Goal: Task Accomplishment & Management: Complete application form

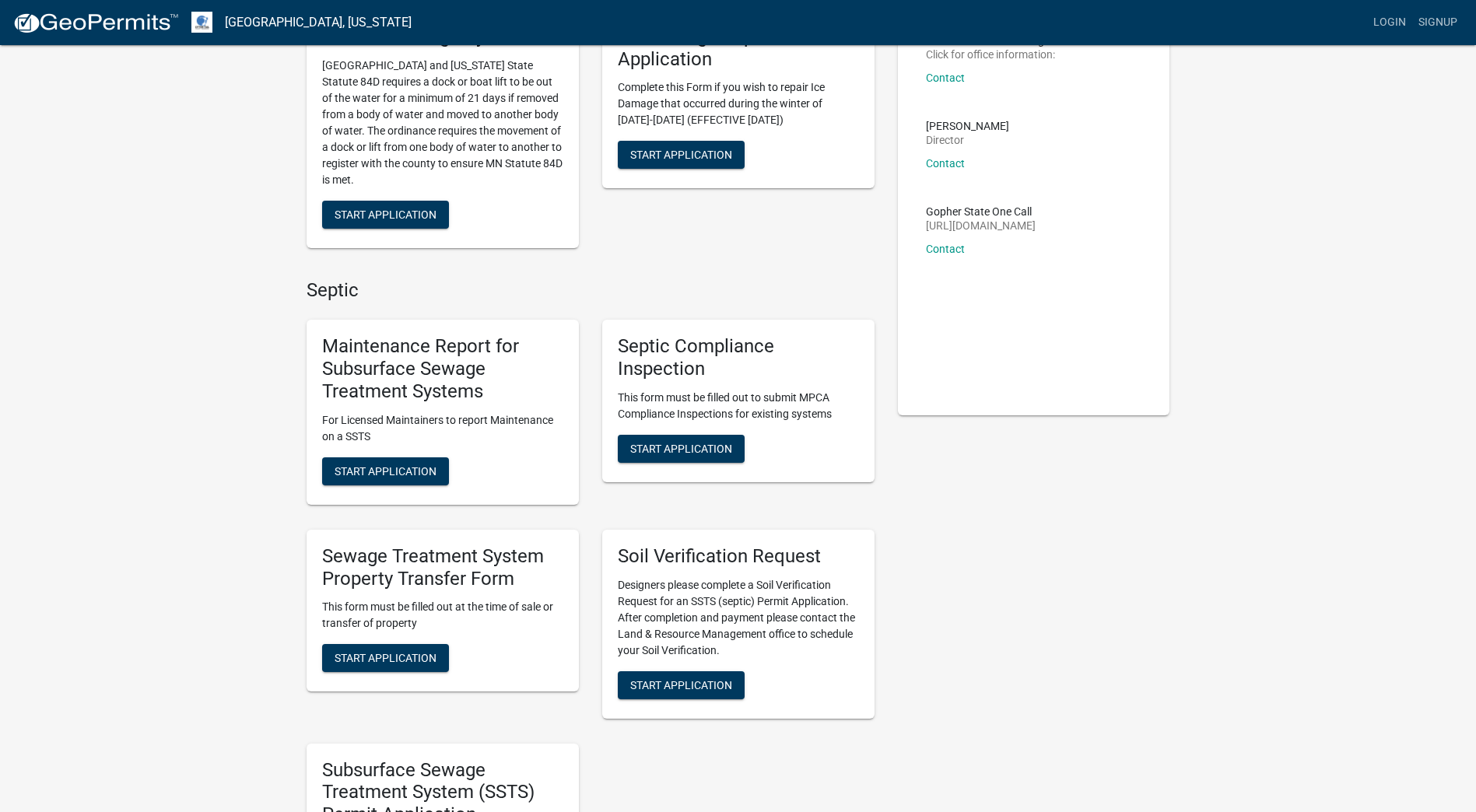
scroll to position [156, 0]
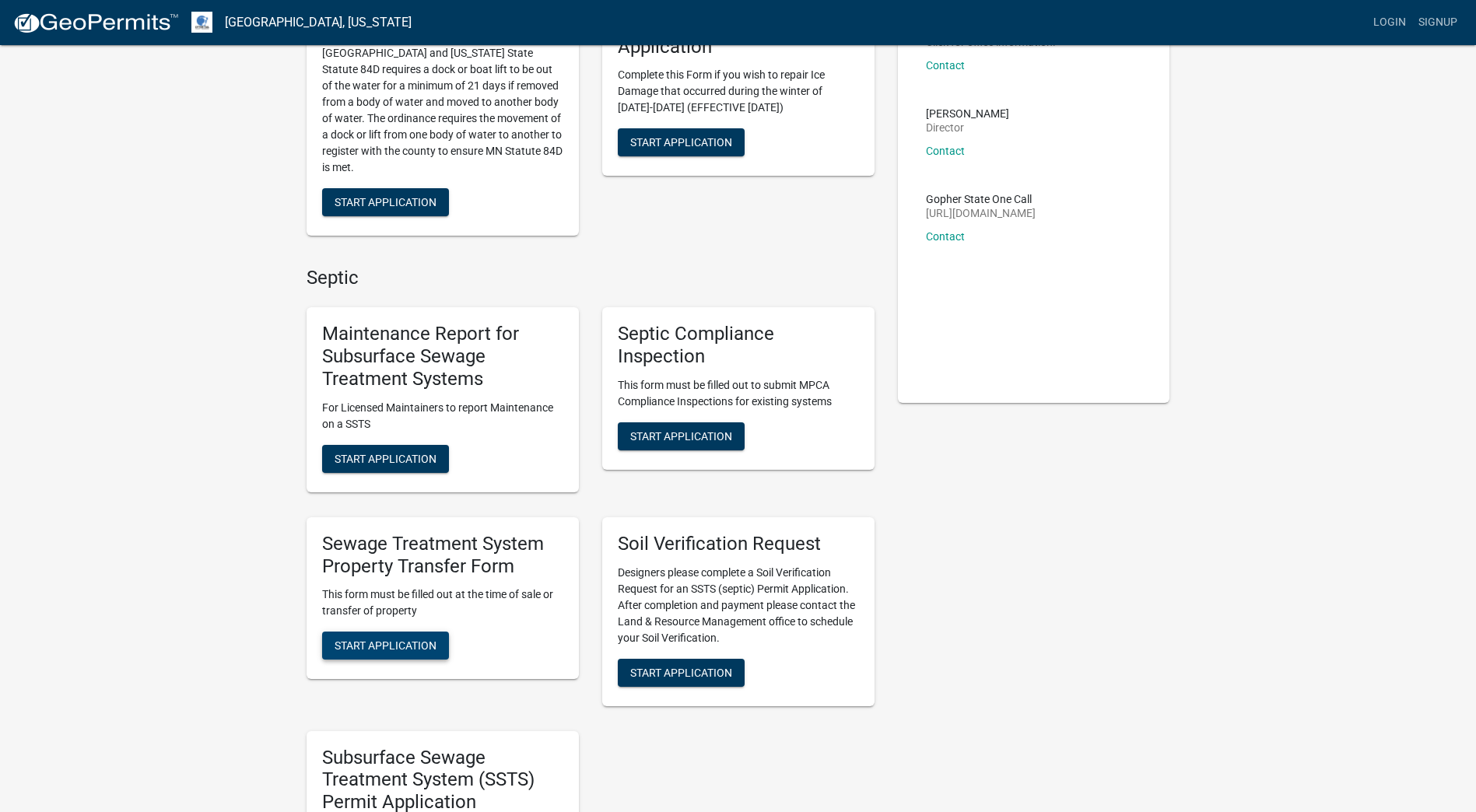
click at [408, 653] on button "Start Application" at bounding box center [385, 645] width 127 height 28
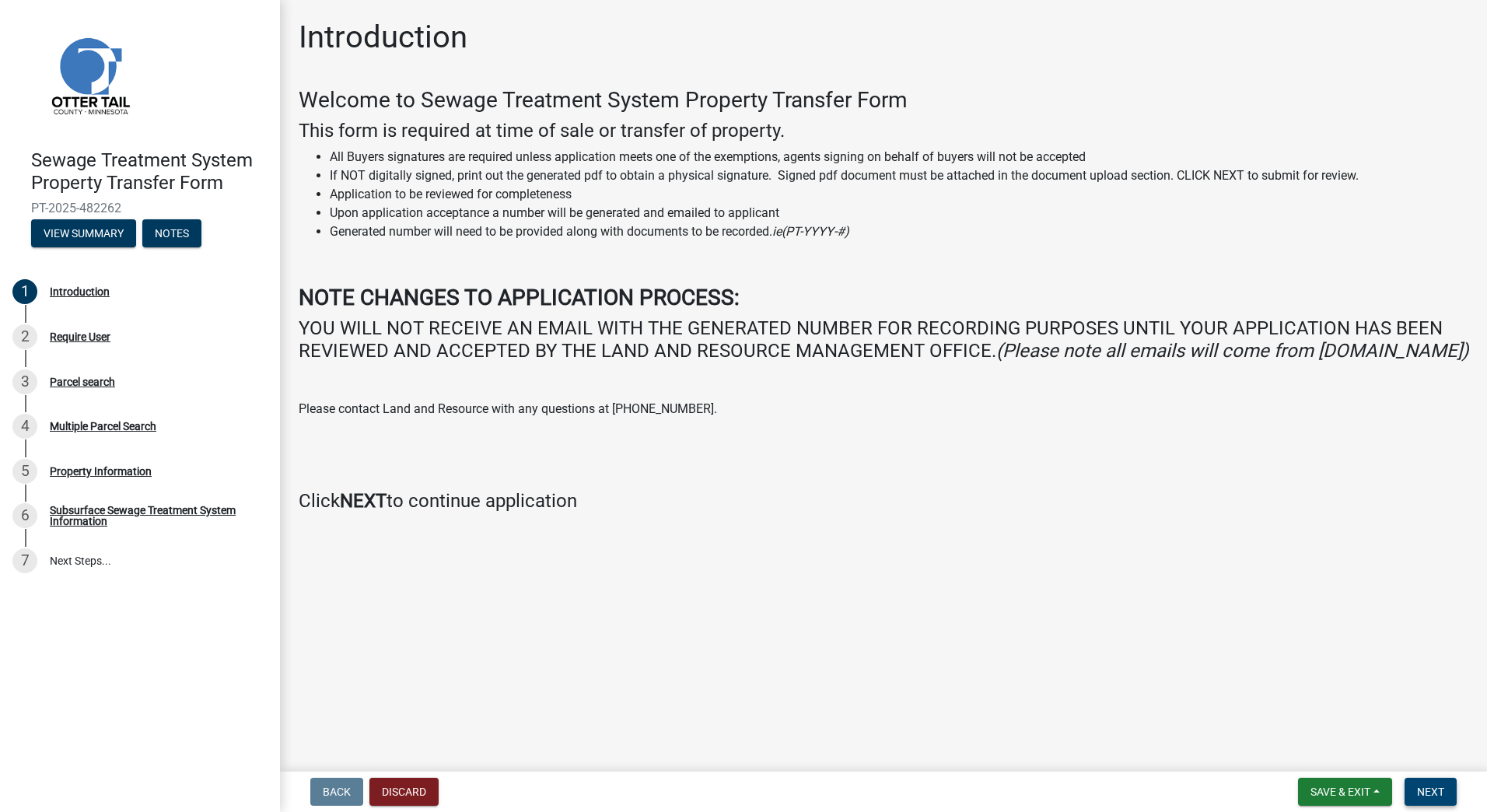
click at [1429, 803] on button "Next" at bounding box center [1430, 791] width 52 height 28
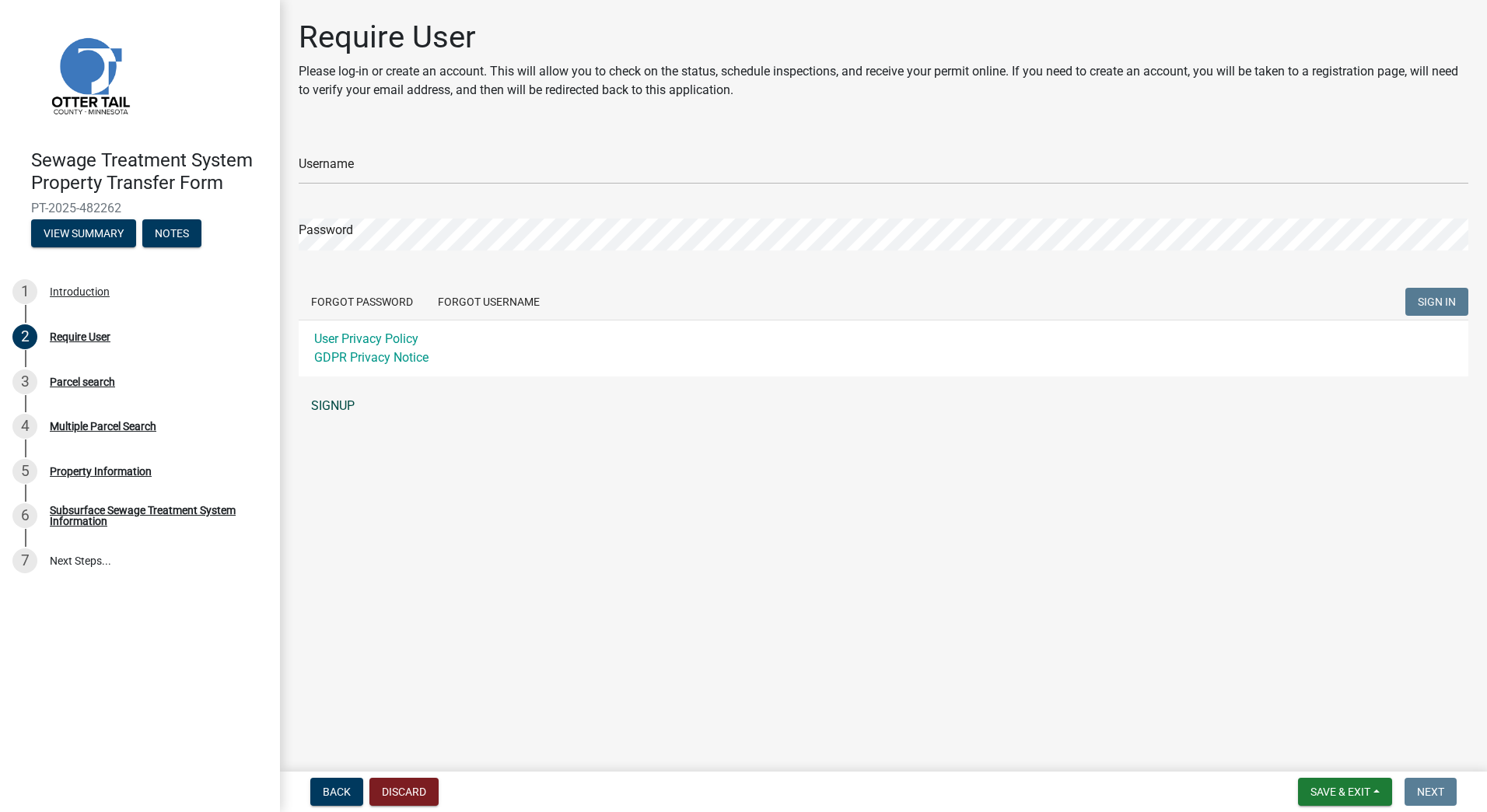
click at [340, 399] on link "SIGNUP" at bounding box center [883, 406] width 1170 height 32
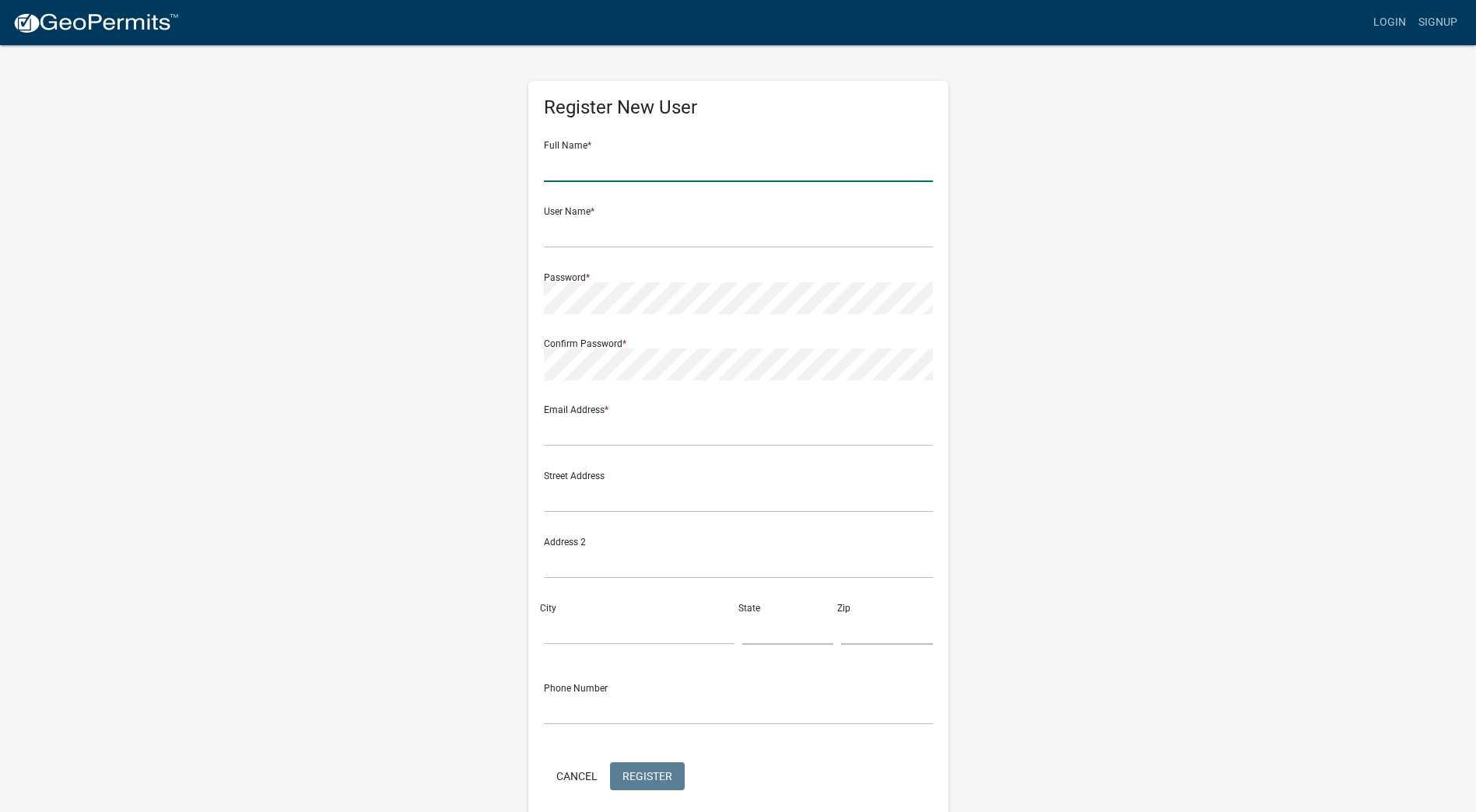
click at [564, 176] on input "text" at bounding box center [738, 166] width 389 height 32
click at [579, 162] on input "Jorda" at bounding box center [738, 166] width 389 height 32
type input "Jordan"
type input "[PERSON_NAME]"
click at [595, 159] on input "Jordan" at bounding box center [738, 166] width 389 height 32
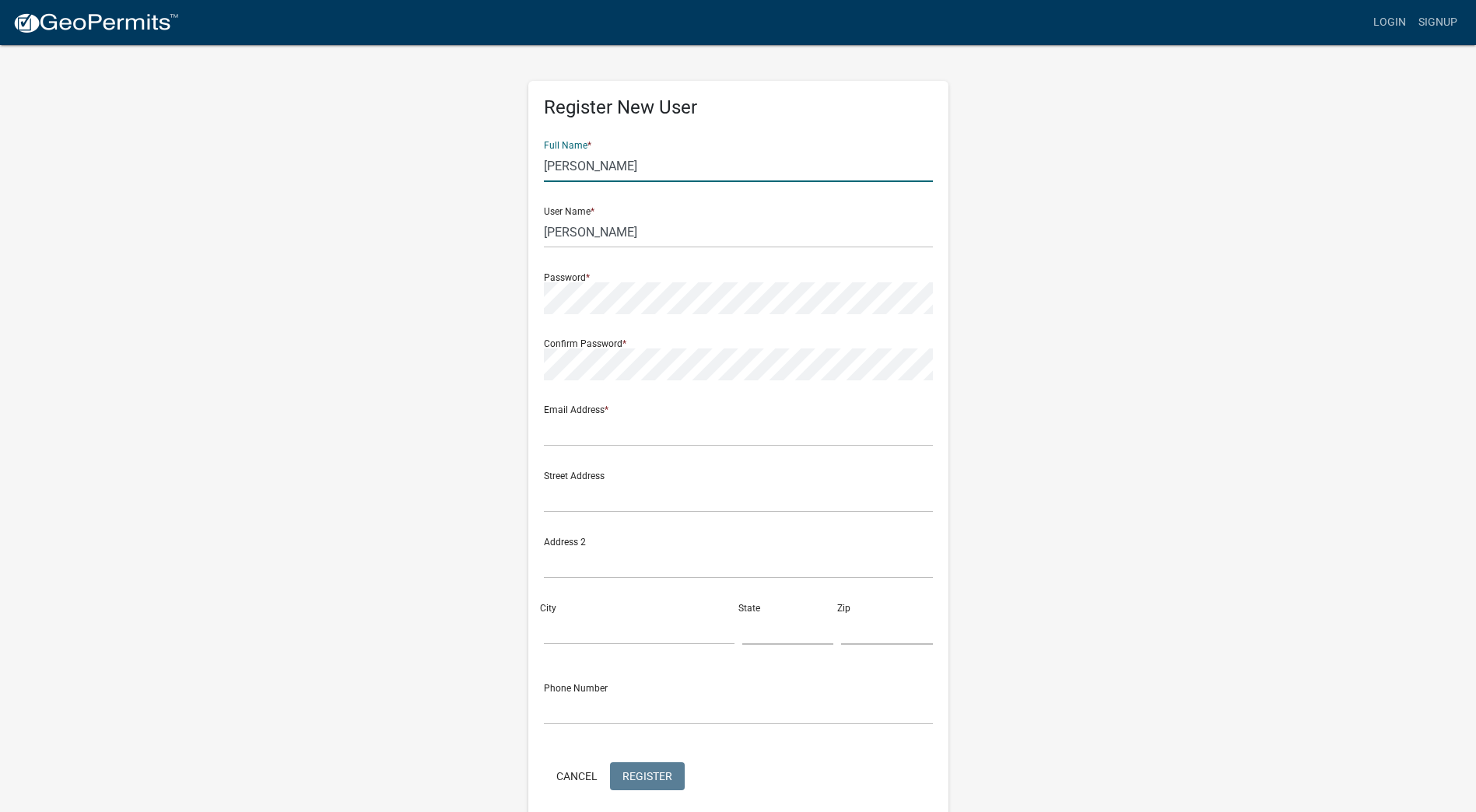
type input "[PERSON_NAME]"
drag, startPoint x: 582, startPoint y: 235, endPoint x: 518, endPoint y: 230, distance: 64.2
click at [518, 230] on div "Register New User Full Name * [PERSON_NAME] User Name * [PERSON_NAME] Password …" at bounding box center [738, 459] width 444 height 832
type input "Jordanspina1"
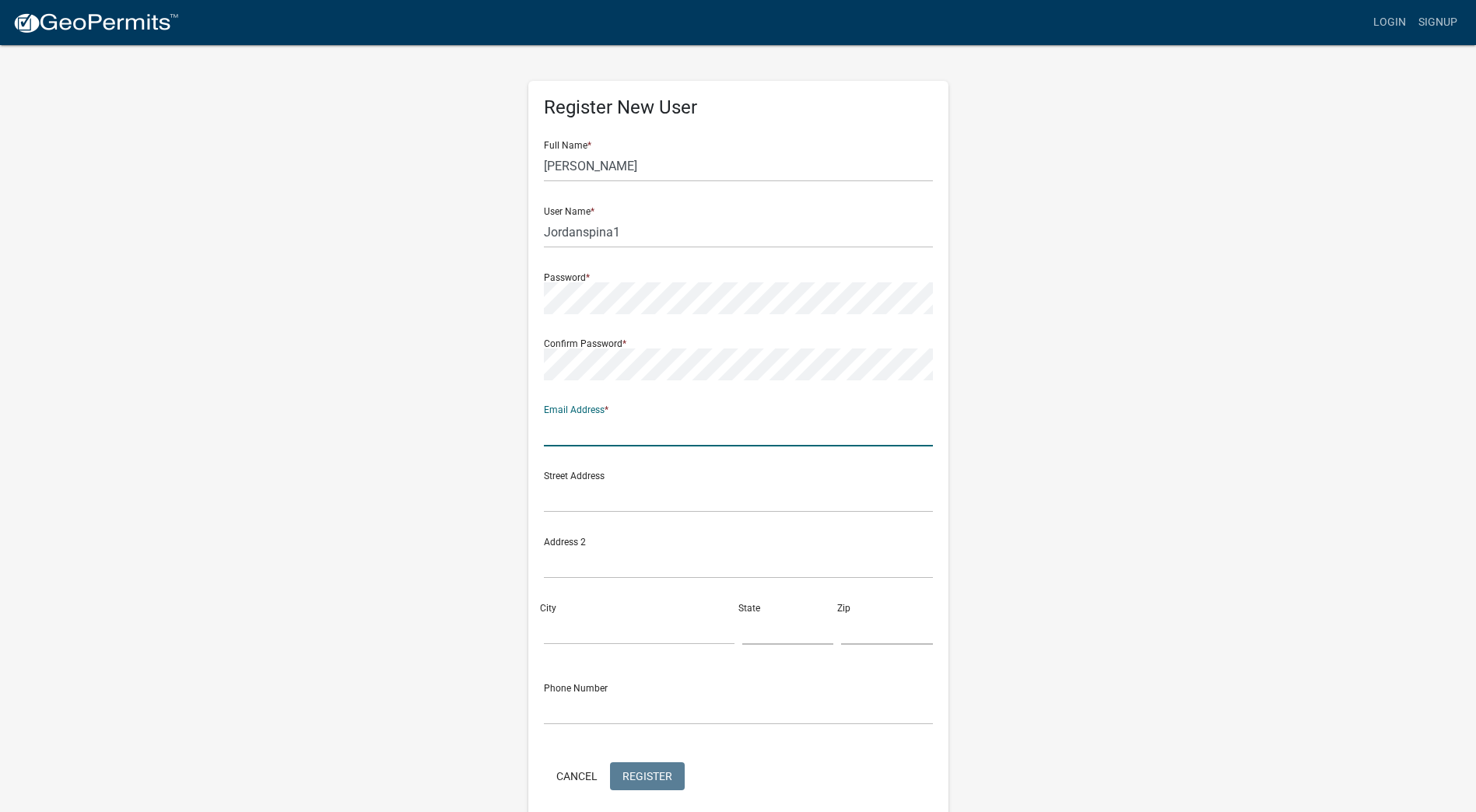
click at [565, 426] on input "text" at bounding box center [738, 430] width 389 height 32
type input "[EMAIL_ADDRESS][DOMAIN_NAME]"
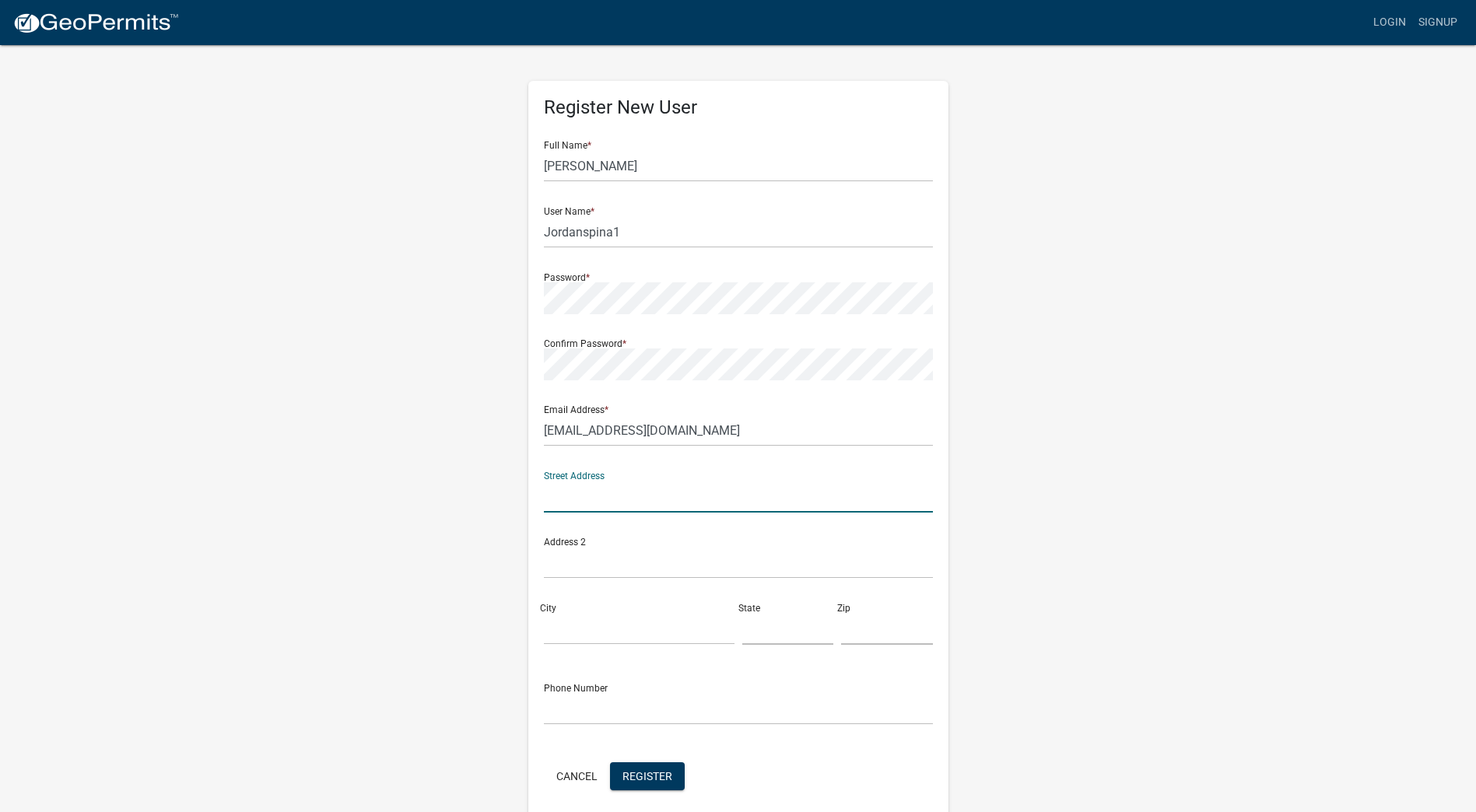
click at [574, 502] on input "text" at bounding box center [738, 496] width 389 height 32
click at [638, 496] on input "[STREET_ADDRESS]" at bounding box center [738, 496] width 389 height 32
type input "[STREET_ADDRESS]"
click at [573, 616] on input "City" at bounding box center [638, 628] width 190 height 32
type input "Fergus Falls"
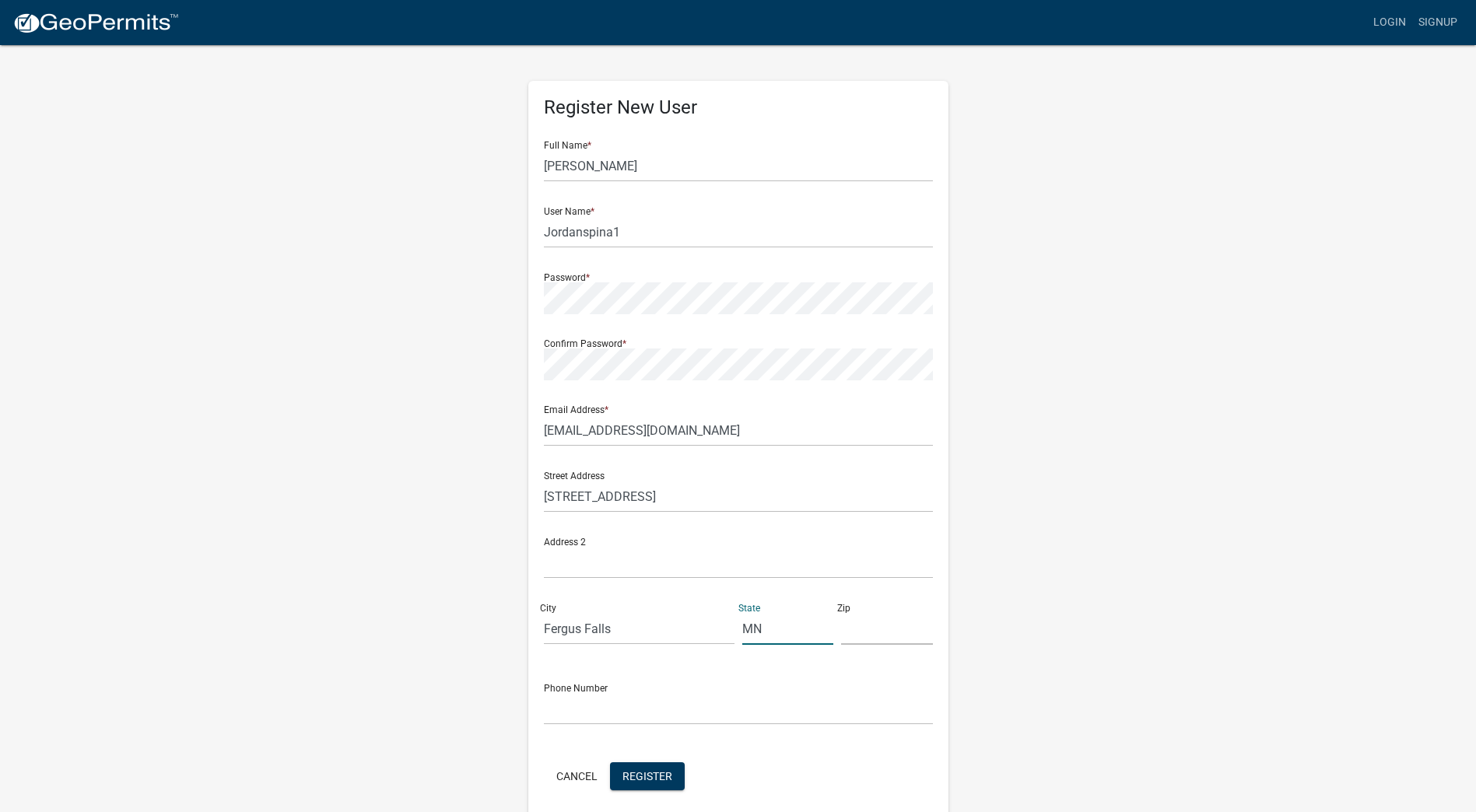
type input "MN"
type input "56537"
click at [582, 712] on input "text" at bounding box center [738, 708] width 389 height 32
type input "5037141661"
click at [636, 779] on span "Register" at bounding box center [646, 775] width 50 height 13
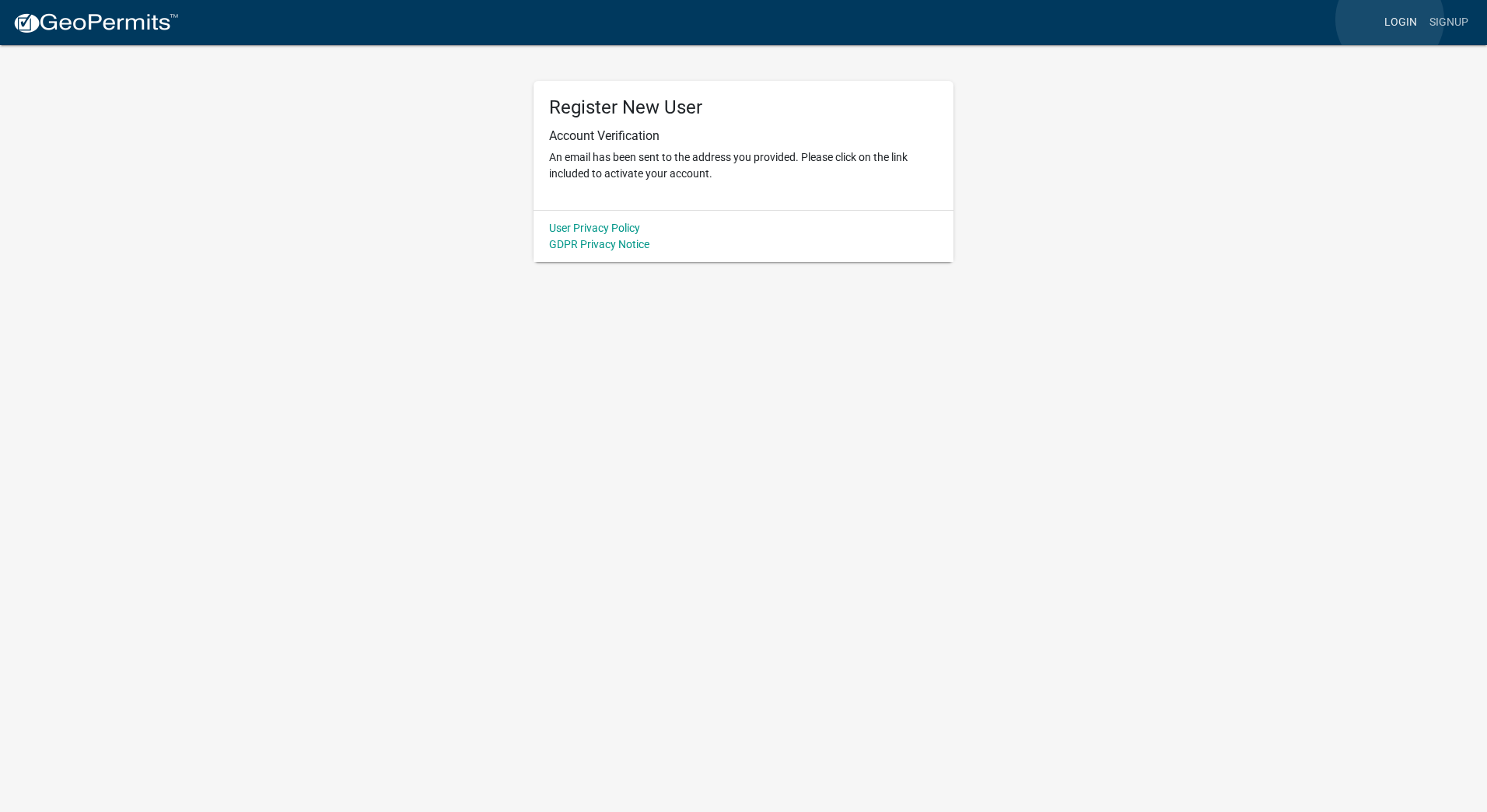
click at [1390, 20] on link "Login" at bounding box center [1400, 23] width 45 height 30
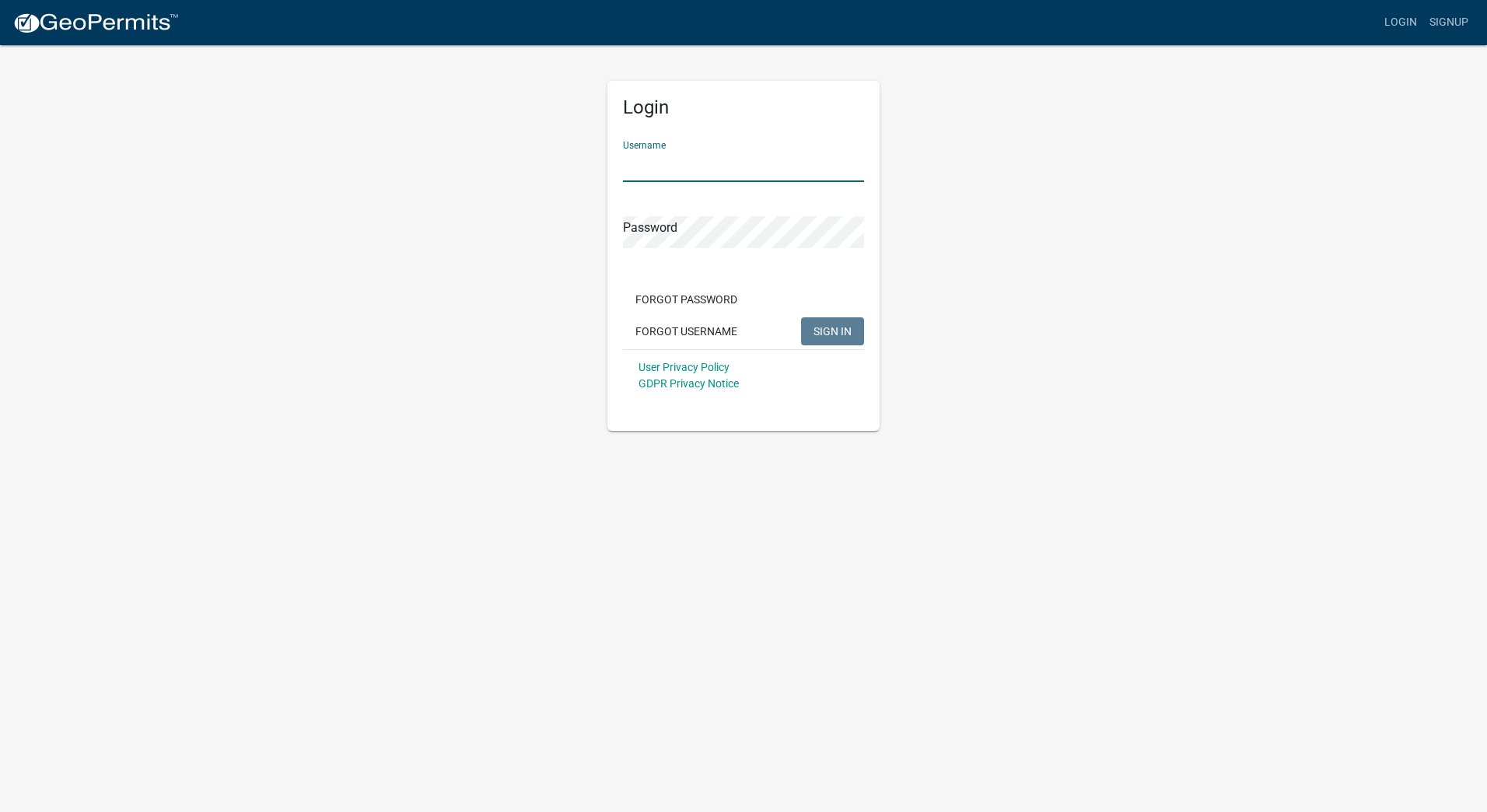
click at [737, 178] on input "Username" at bounding box center [744, 166] width 242 height 32
click at [626, 165] on input "jordanspina1" at bounding box center [744, 166] width 242 height 32
type input "Jordanspina1"
click at [801, 317] on button "SIGN IN" at bounding box center [833, 331] width 63 height 28
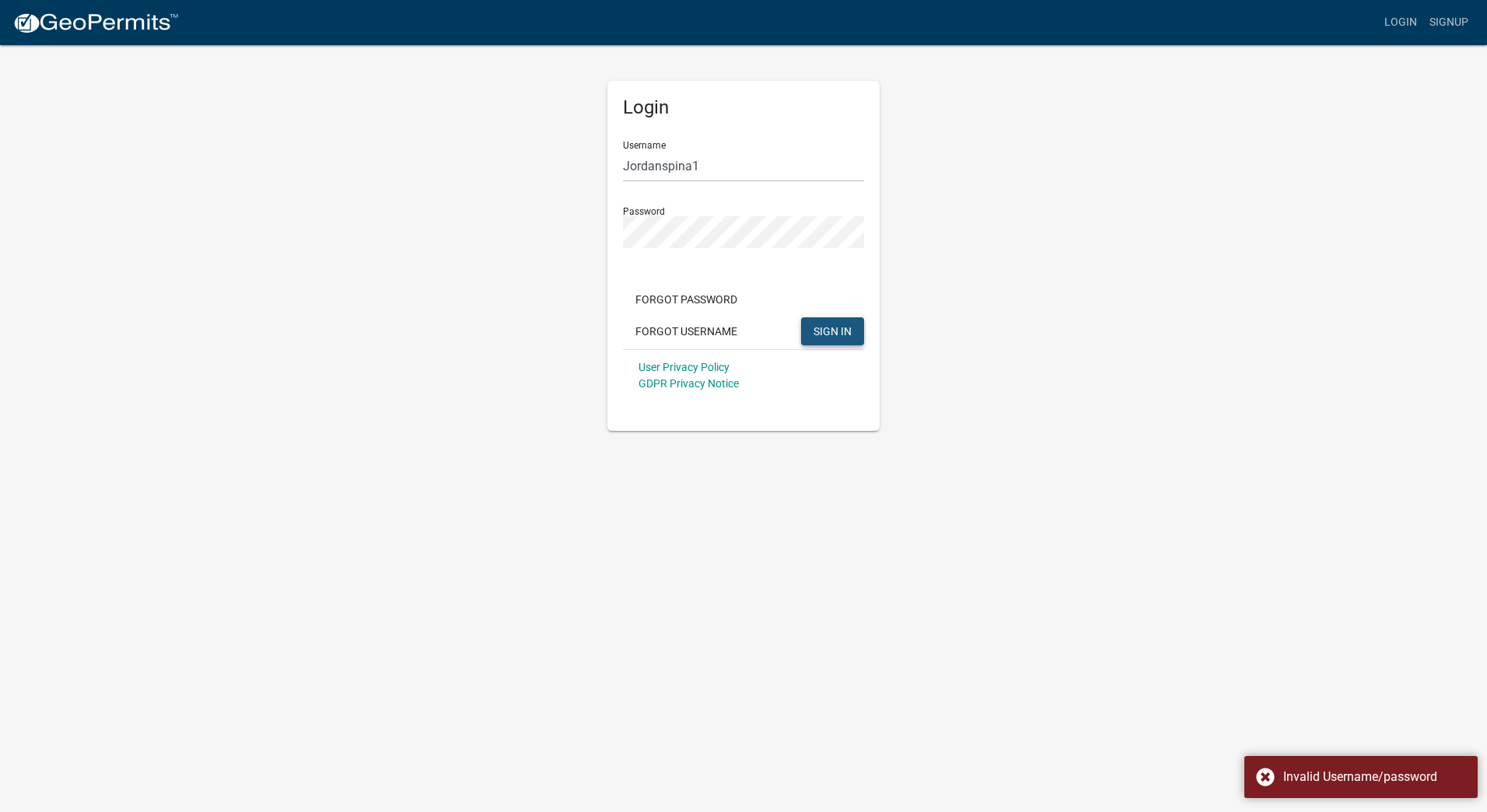
click at [822, 324] on span "SIGN IN" at bounding box center [833, 331] width 38 height 13
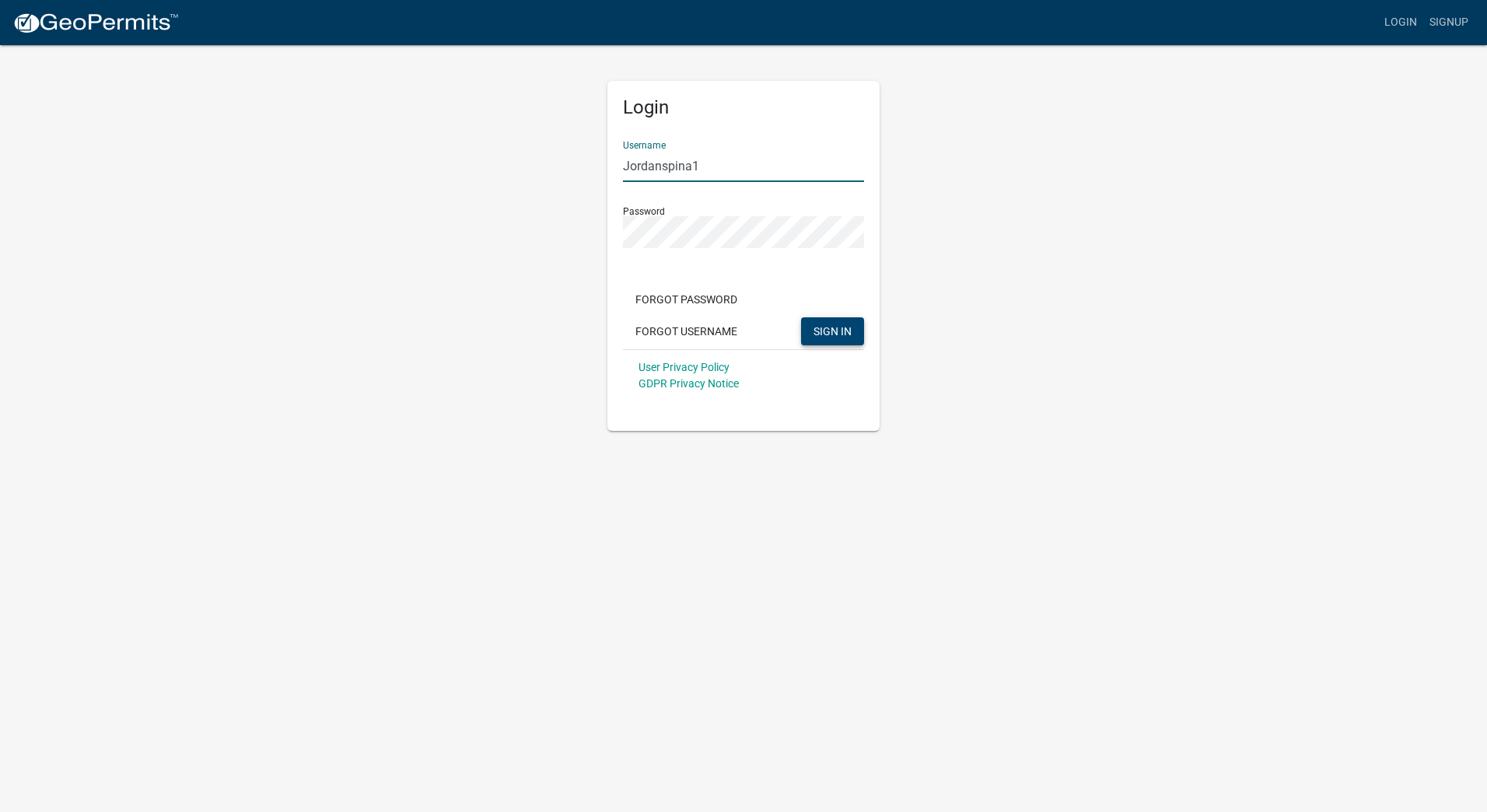
drag, startPoint x: 698, startPoint y: 164, endPoint x: 612, endPoint y: 162, distance: 86.0
click at [614, 162] on div "Login Username Jordanspina1 Password Forgot Password Forgot Username SIGN IN Us…" at bounding box center [744, 256] width 272 height 350
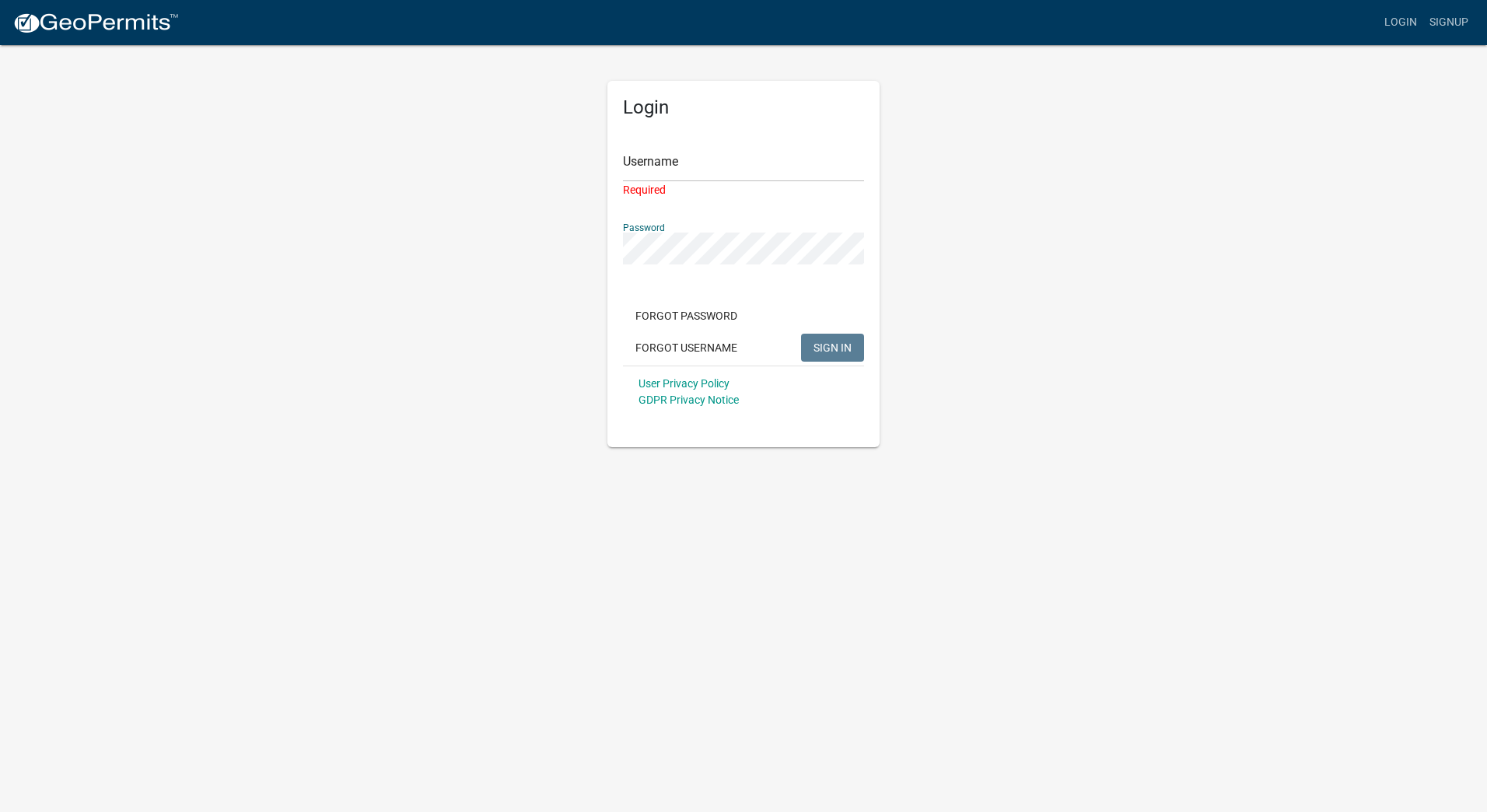
click at [607, 244] on div "Login Username Required Password Forgot Password Forgot Username SIGN IN User P…" at bounding box center [744, 264] width 272 height 366
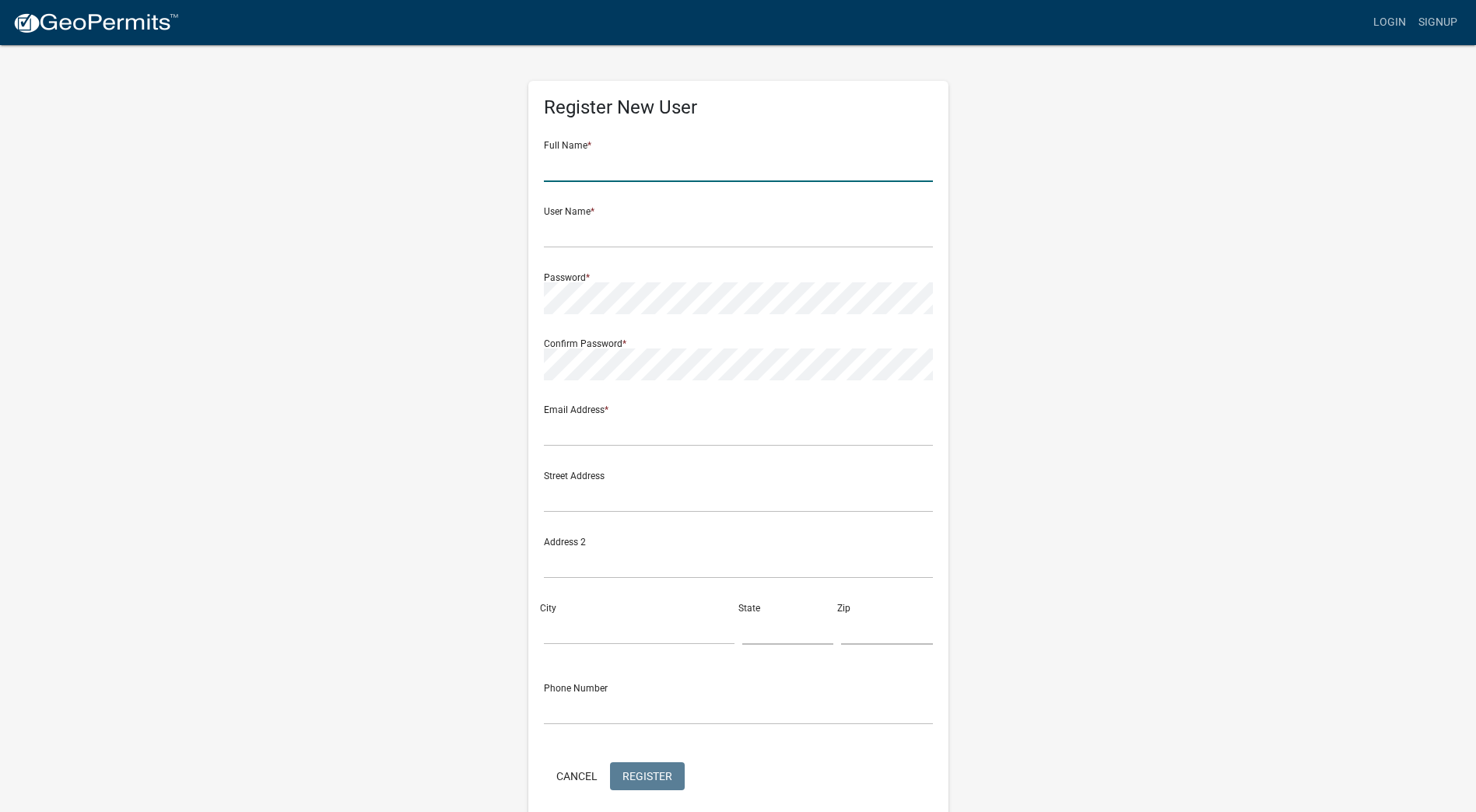
click at [616, 169] on input "text" at bounding box center [738, 166] width 389 height 32
type input "Jordan"
type input "[PERSON_NAME]"
click at [616, 169] on input "Jordan" at bounding box center [738, 166] width 389 height 32
type input "Jordanspina"
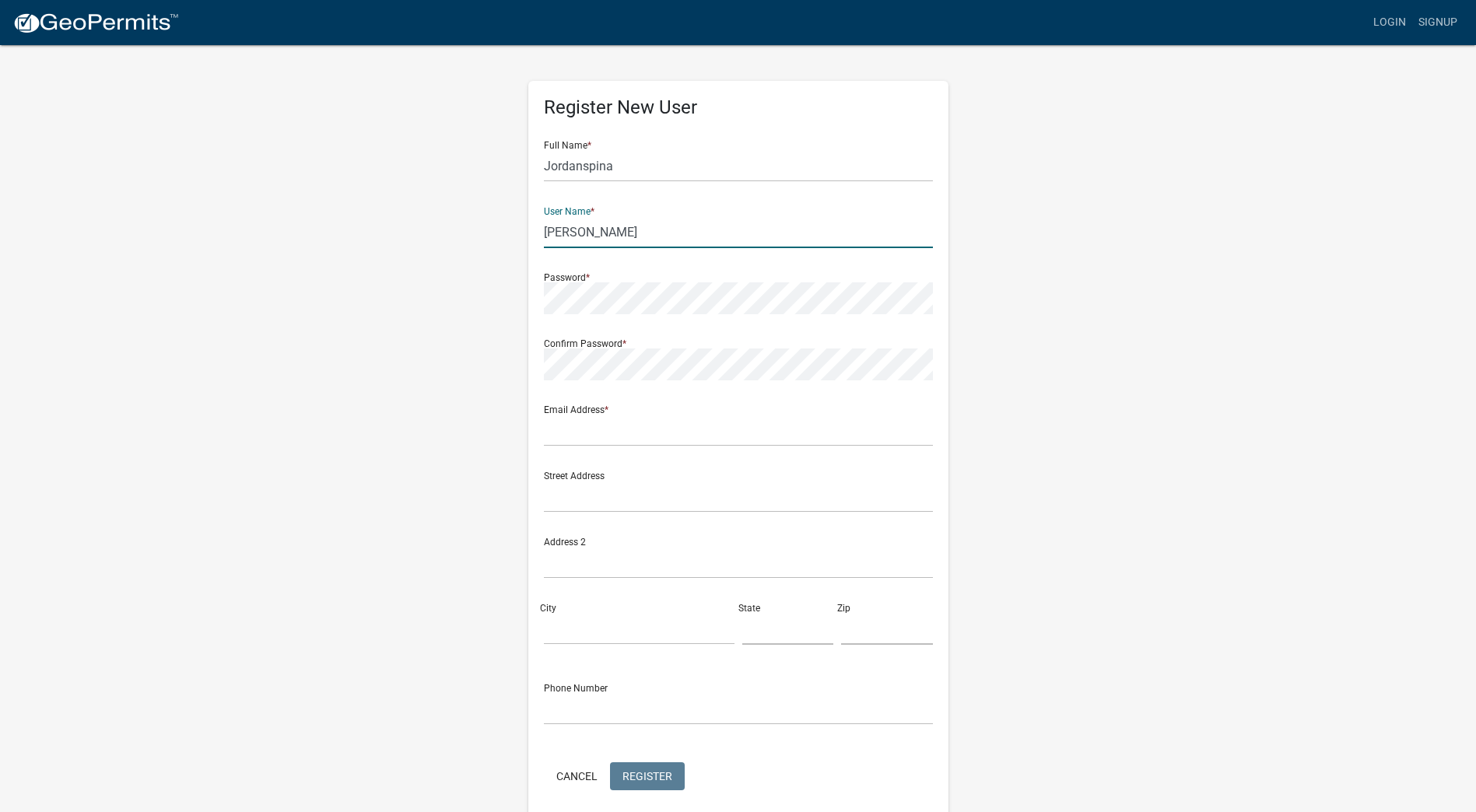
drag, startPoint x: 582, startPoint y: 230, endPoint x: 528, endPoint y: 230, distance: 54.0
click at [528, 230] on div "Register New User Full Name * Jordanspina User Name * [PERSON_NAME] Password * …" at bounding box center [738, 452] width 420 height 743
type input "jordanspina1"
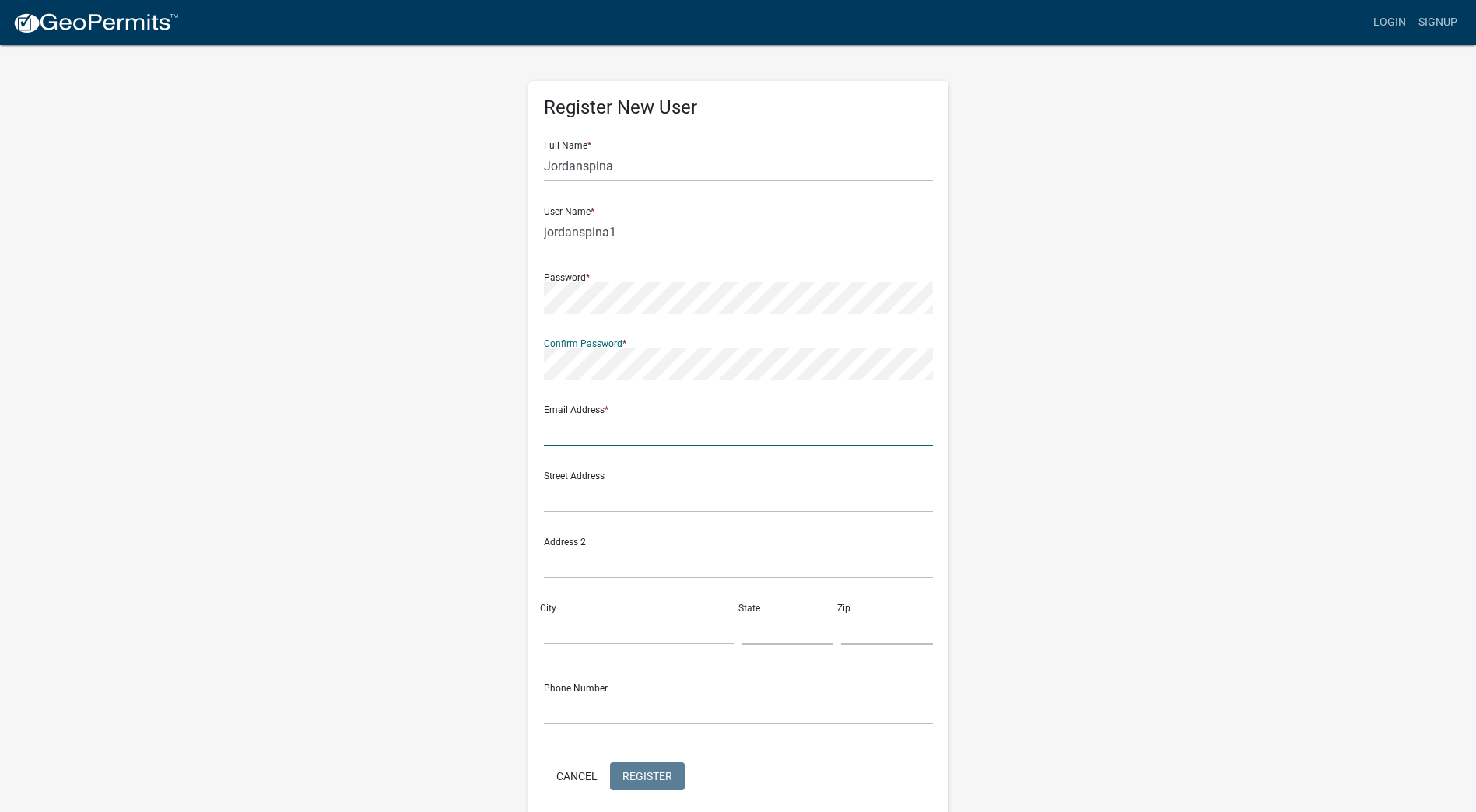
click at [583, 423] on input "text" at bounding box center [738, 430] width 389 height 32
type input "[EMAIL_ADDRESS][DOMAIN_NAME]"
click at [596, 490] on input "text" at bounding box center [738, 496] width 389 height 32
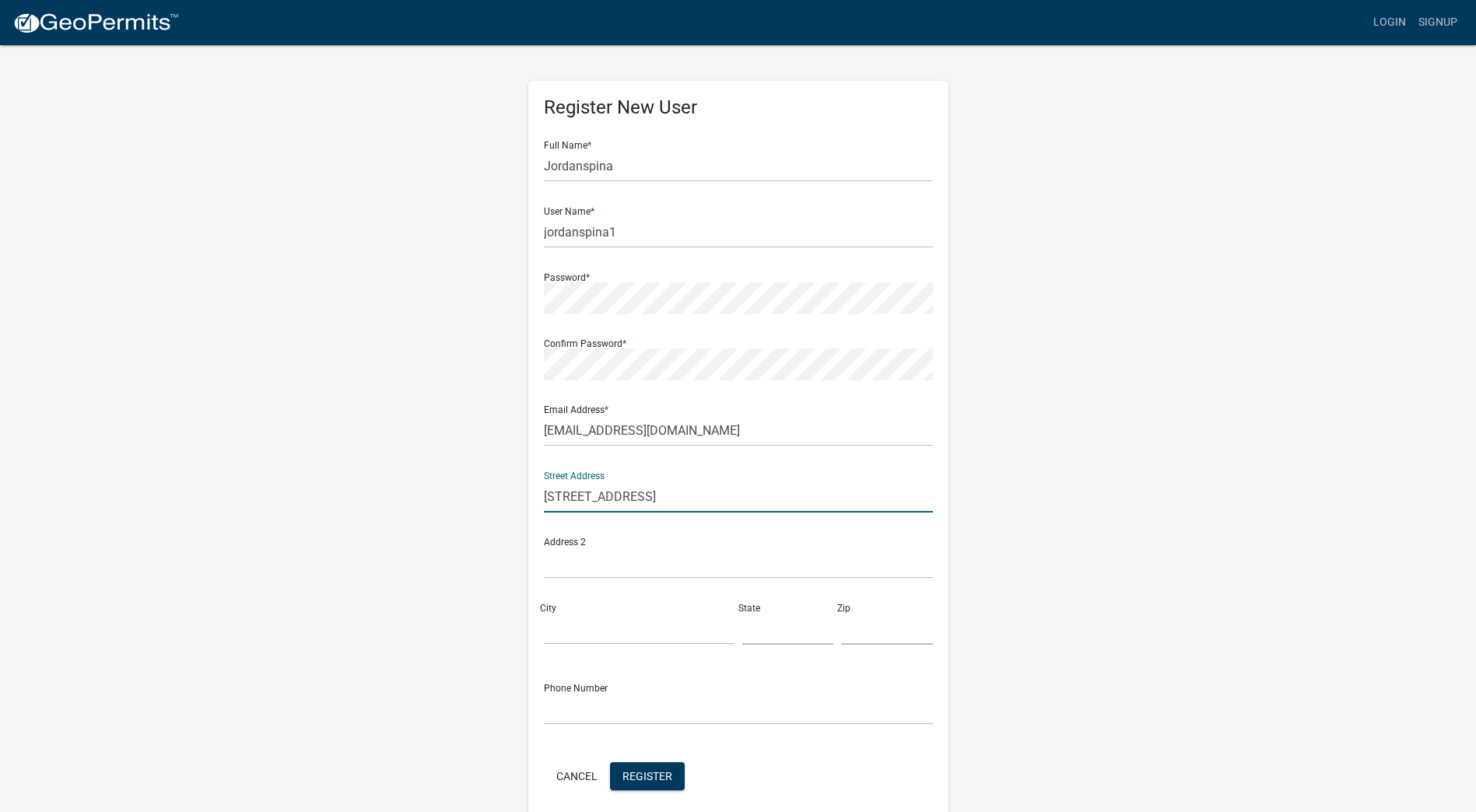
type input "[STREET_ADDRESS]"
click at [579, 627] on input "City" at bounding box center [638, 628] width 190 height 32
type input "Fergus Falls"
type input "MN"
type input "56537"
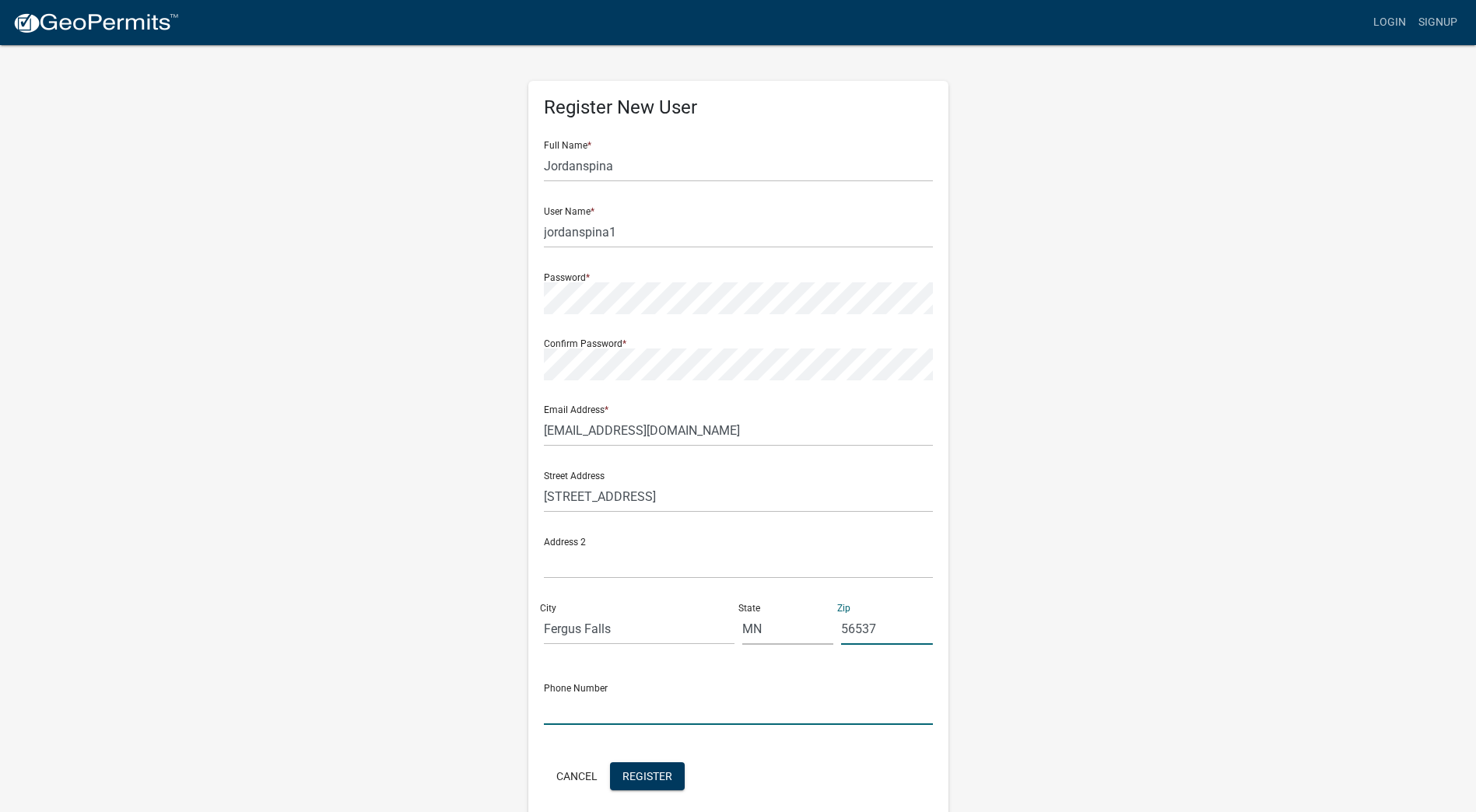
click at [577, 707] on input "text" at bounding box center [738, 708] width 389 height 32
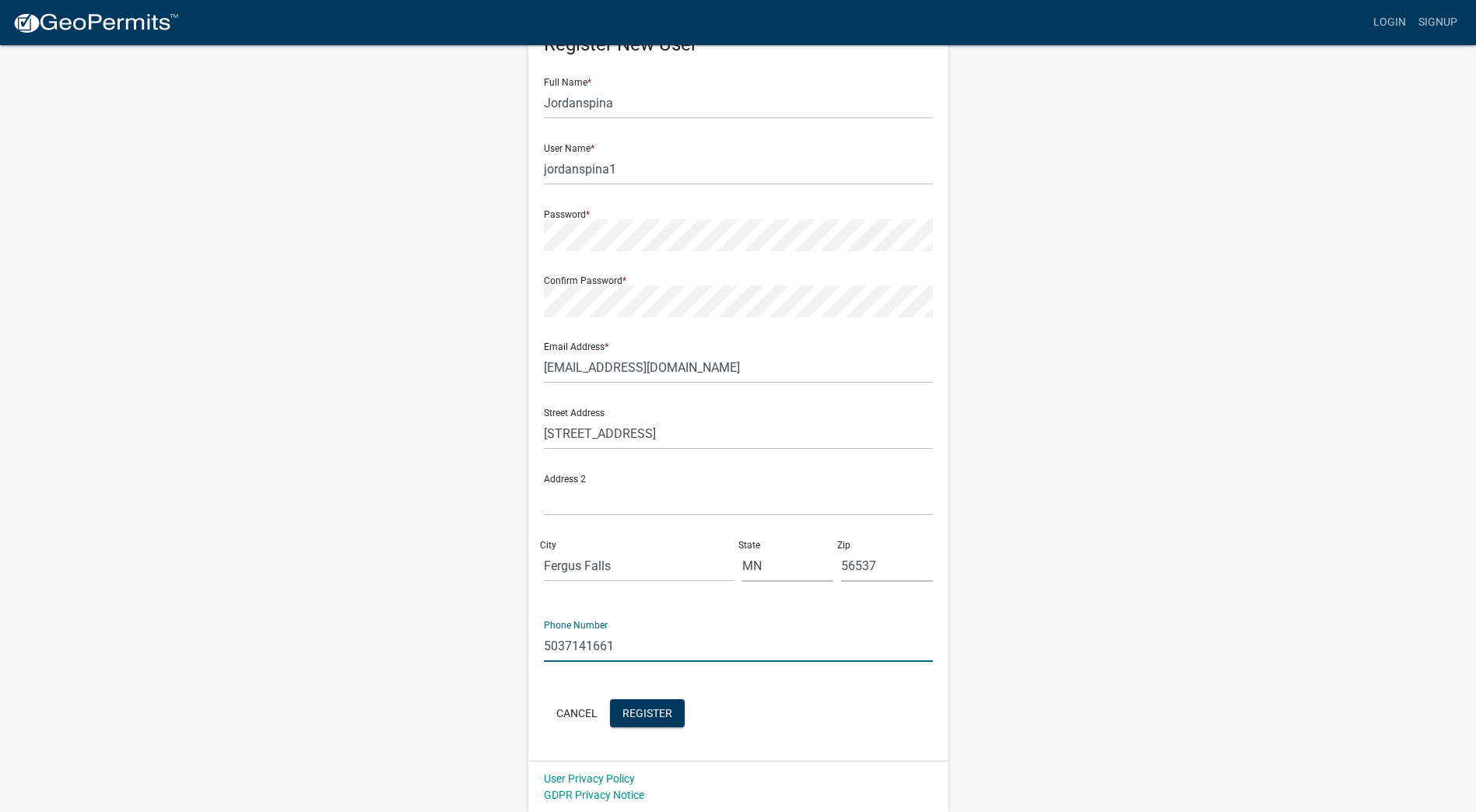
scroll to position [64, 0]
type input "5037141661"
click at [660, 707] on span "Register" at bounding box center [646, 712] width 50 height 13
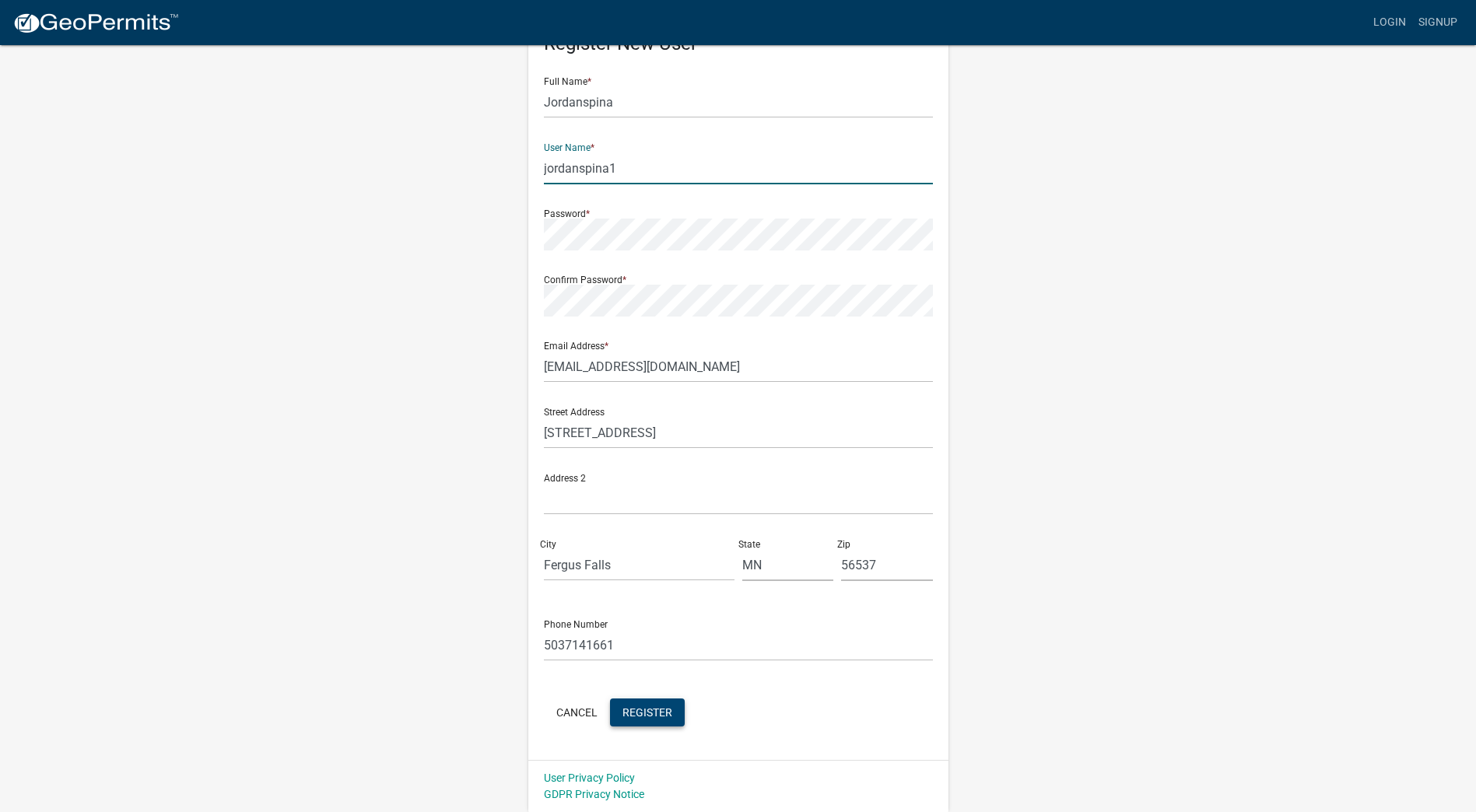
click at [650, 162] on input "jordanspina1" at bounding box center [738, 168] width 389 height 32
type input "jordanspina"
click at [648, 713] on span "Register" at bounding box center [646, 712] width 50 height 13
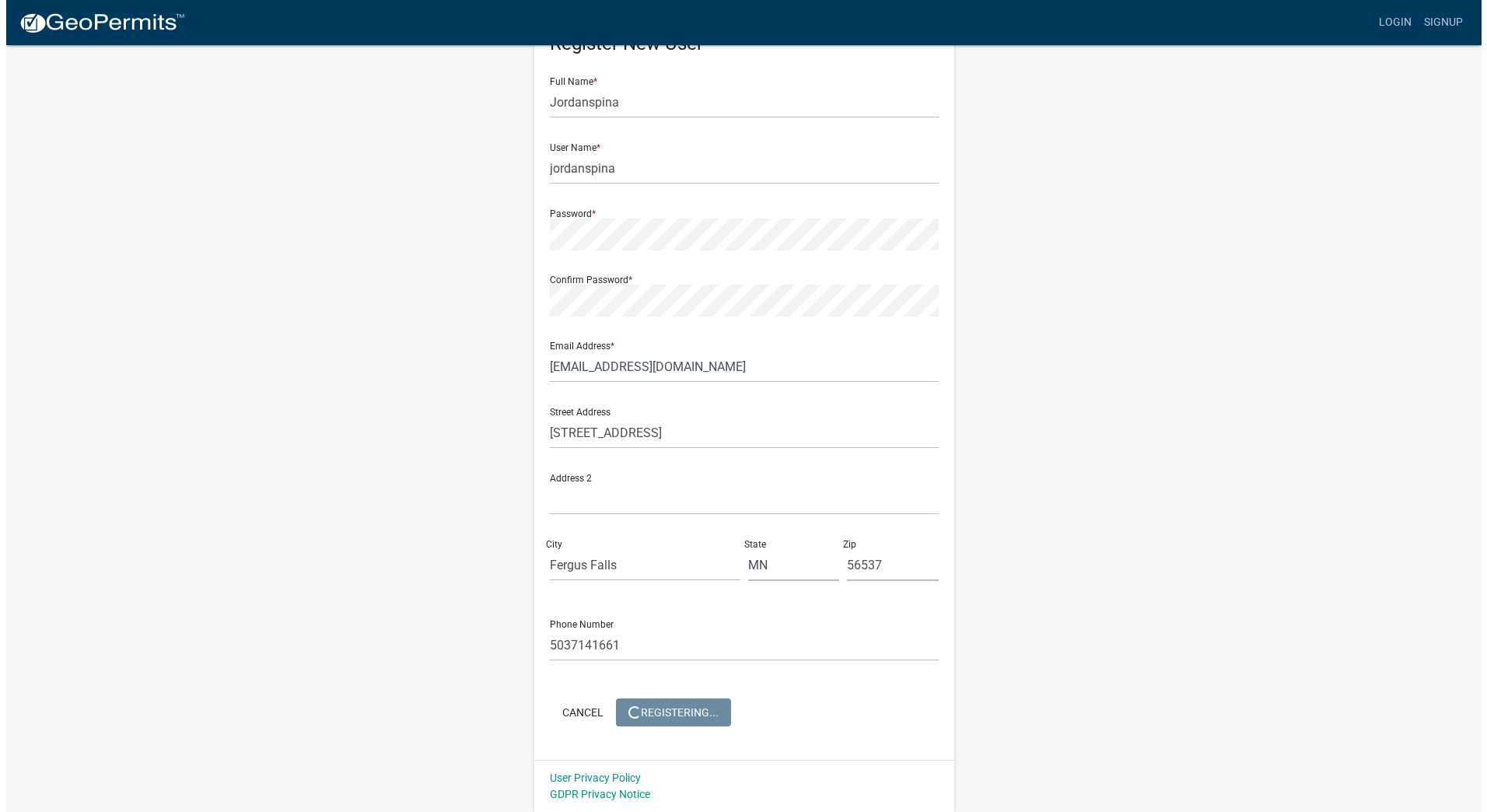
scroll to position [0, 0]
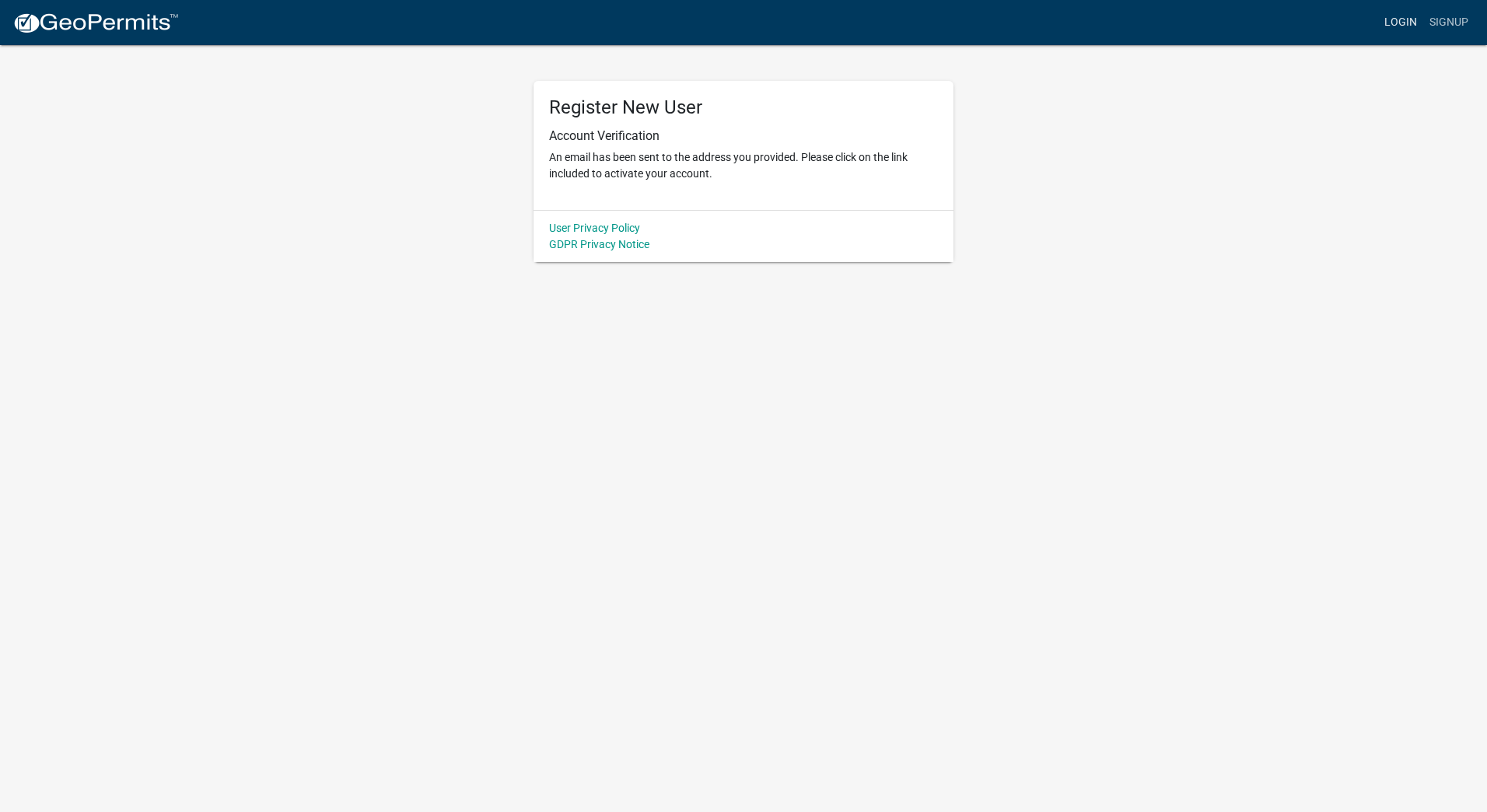
click at [1409, 17] on link "Login" at bounding box center [1400, 23] width 45 height 30
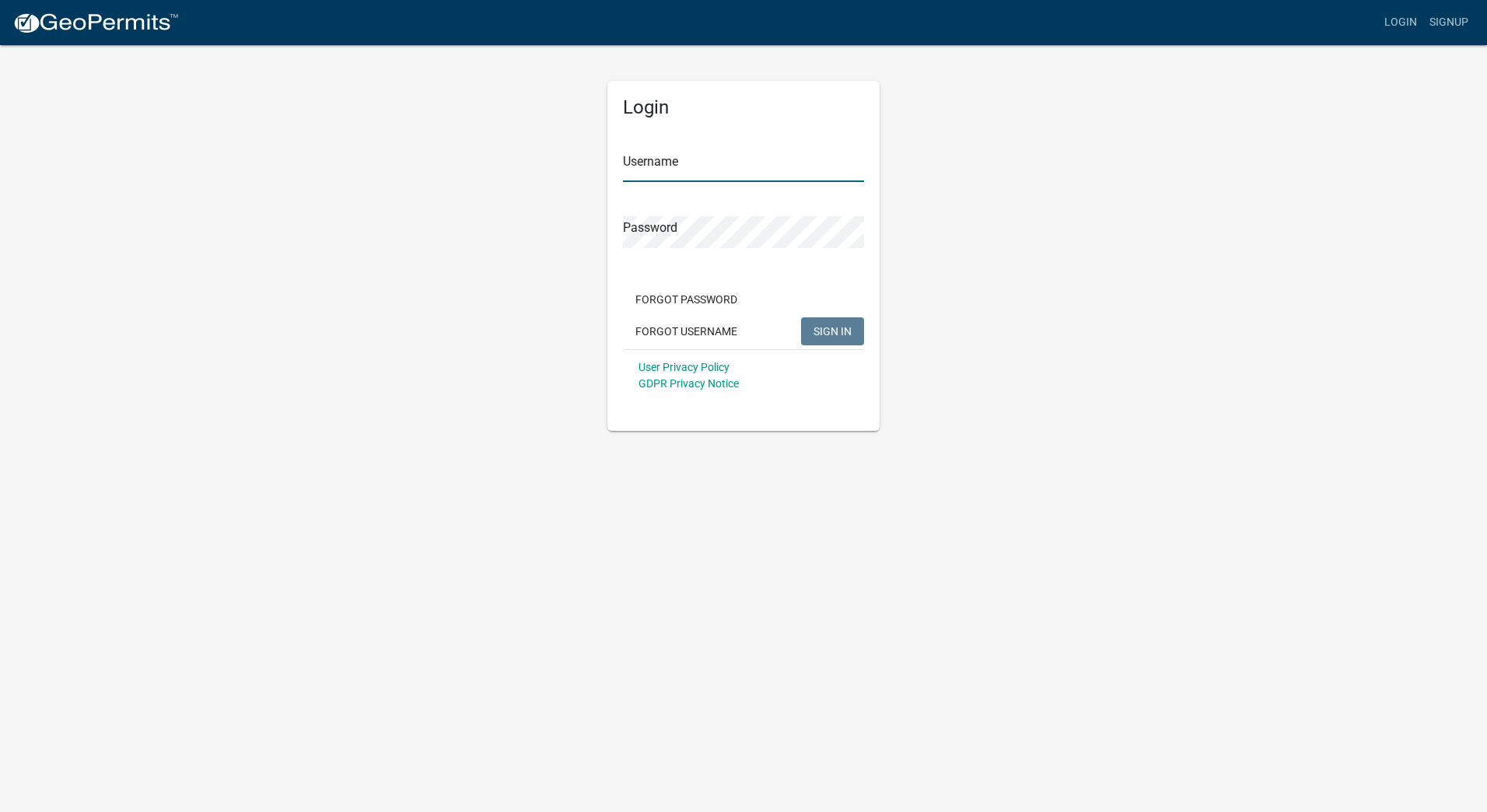
click at [789, 164] on input "Username" at bounding box center [744, 166] width 242 height 32
type input "jordanspina"
click at [801, 317] on button "SIGN IN" at bounding box center [833, 331] width 63 height 28
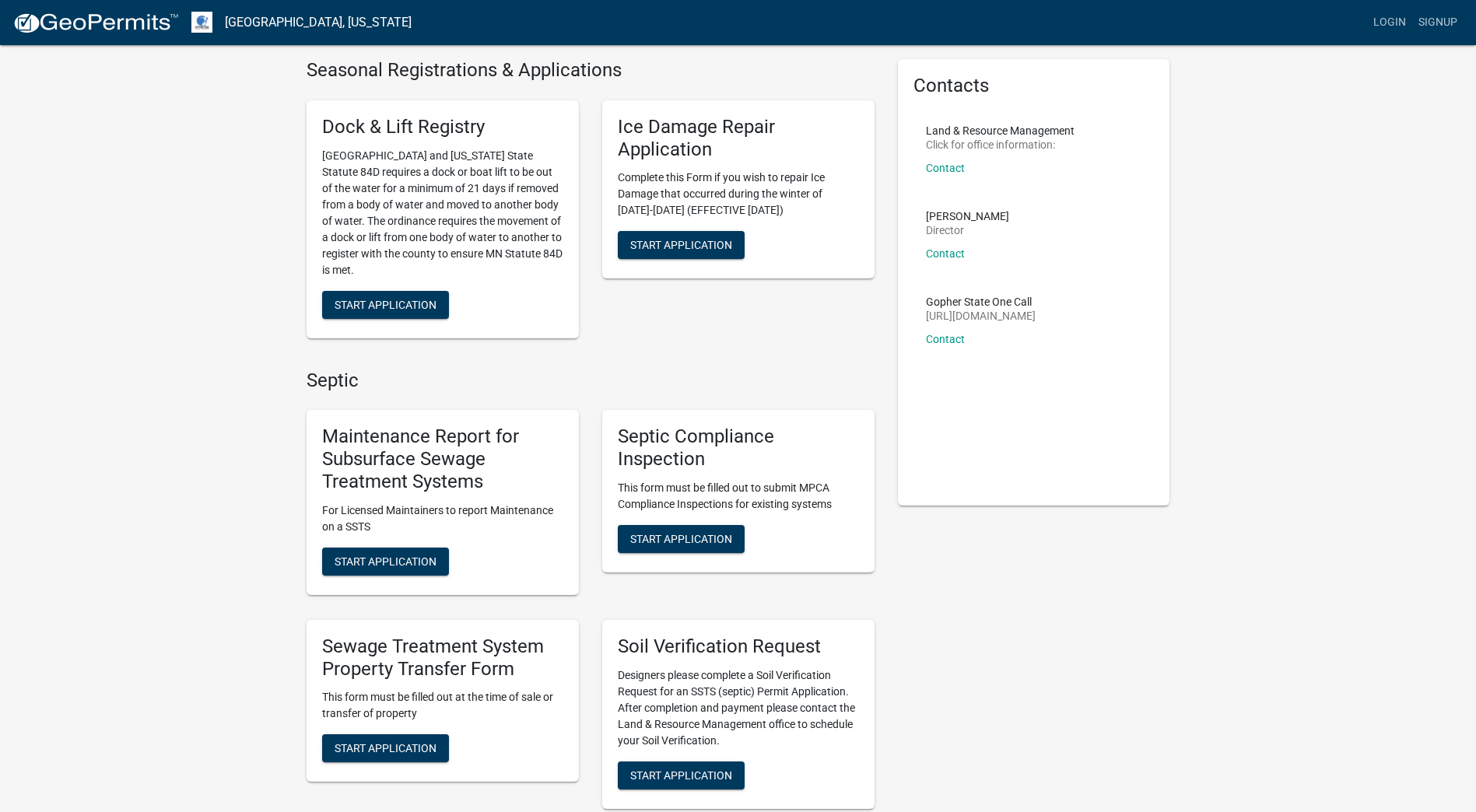
scroll to position [156, 0]
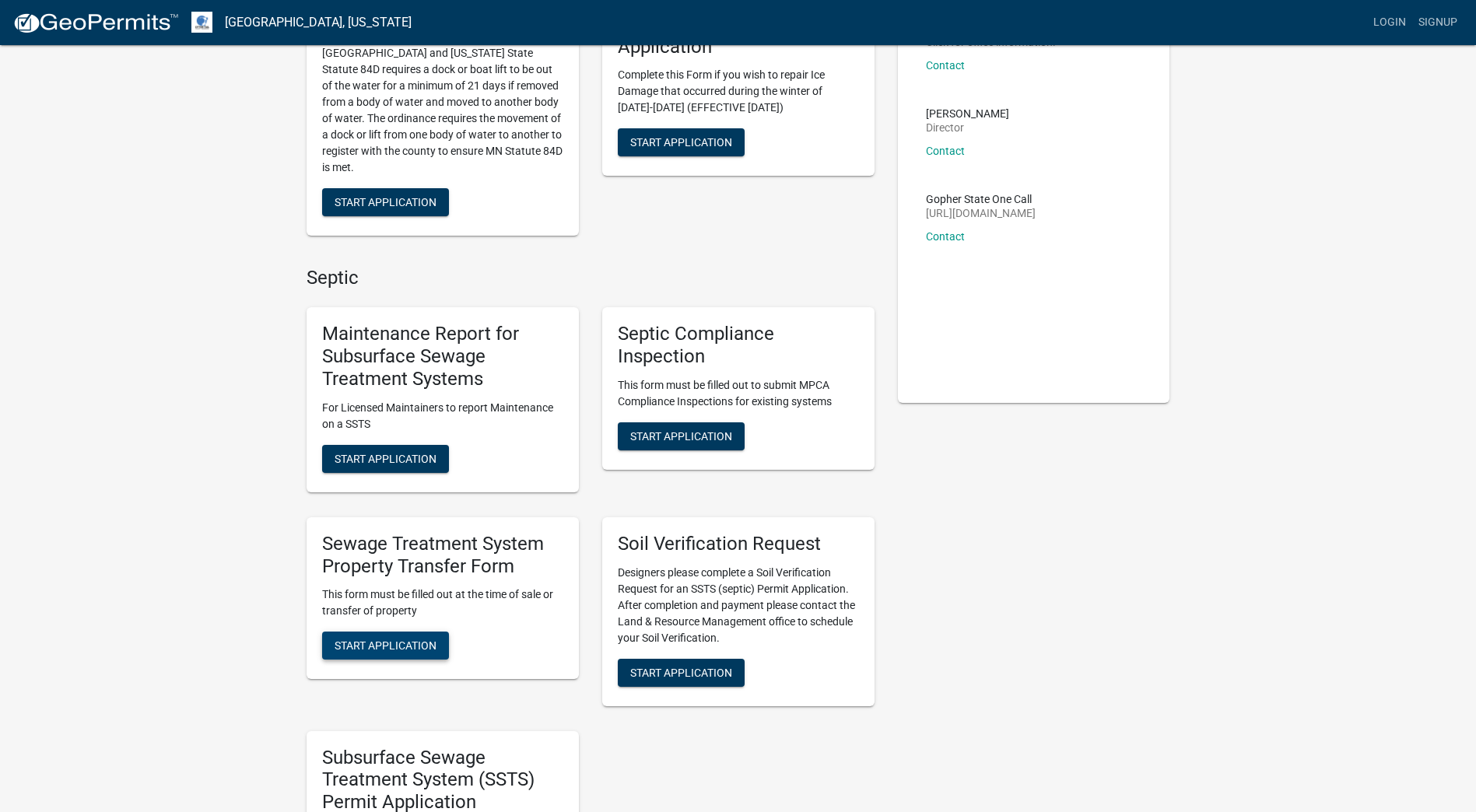
click at [406, 640] on span "Start Application" at bounding box center [385, 645] width 102 height 13
